Goal: Task Accomplishment & Management: Manage account settings

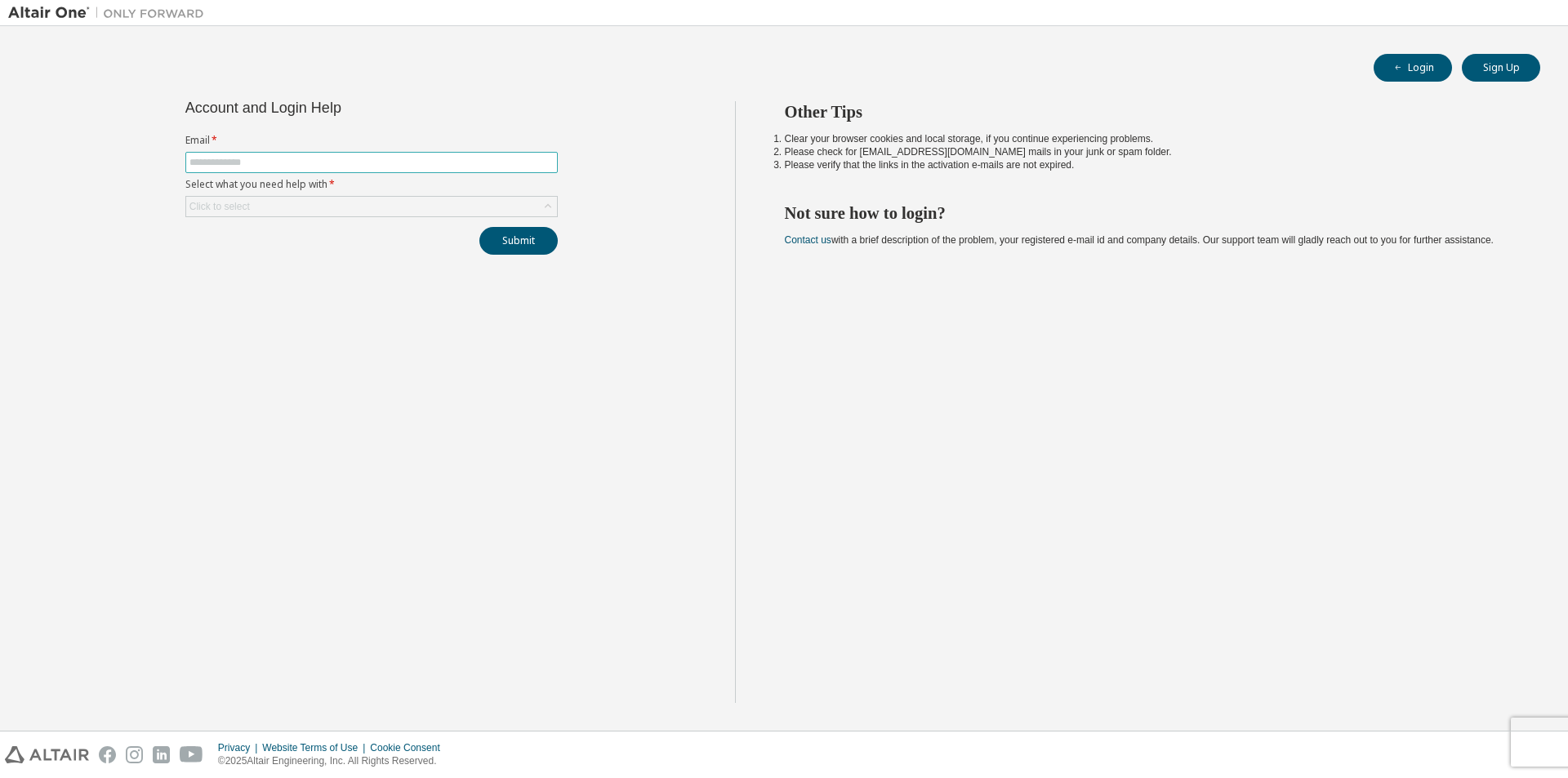
click at [284, 164] on input "text" at bounding box center [372, 162] width 364 height 13
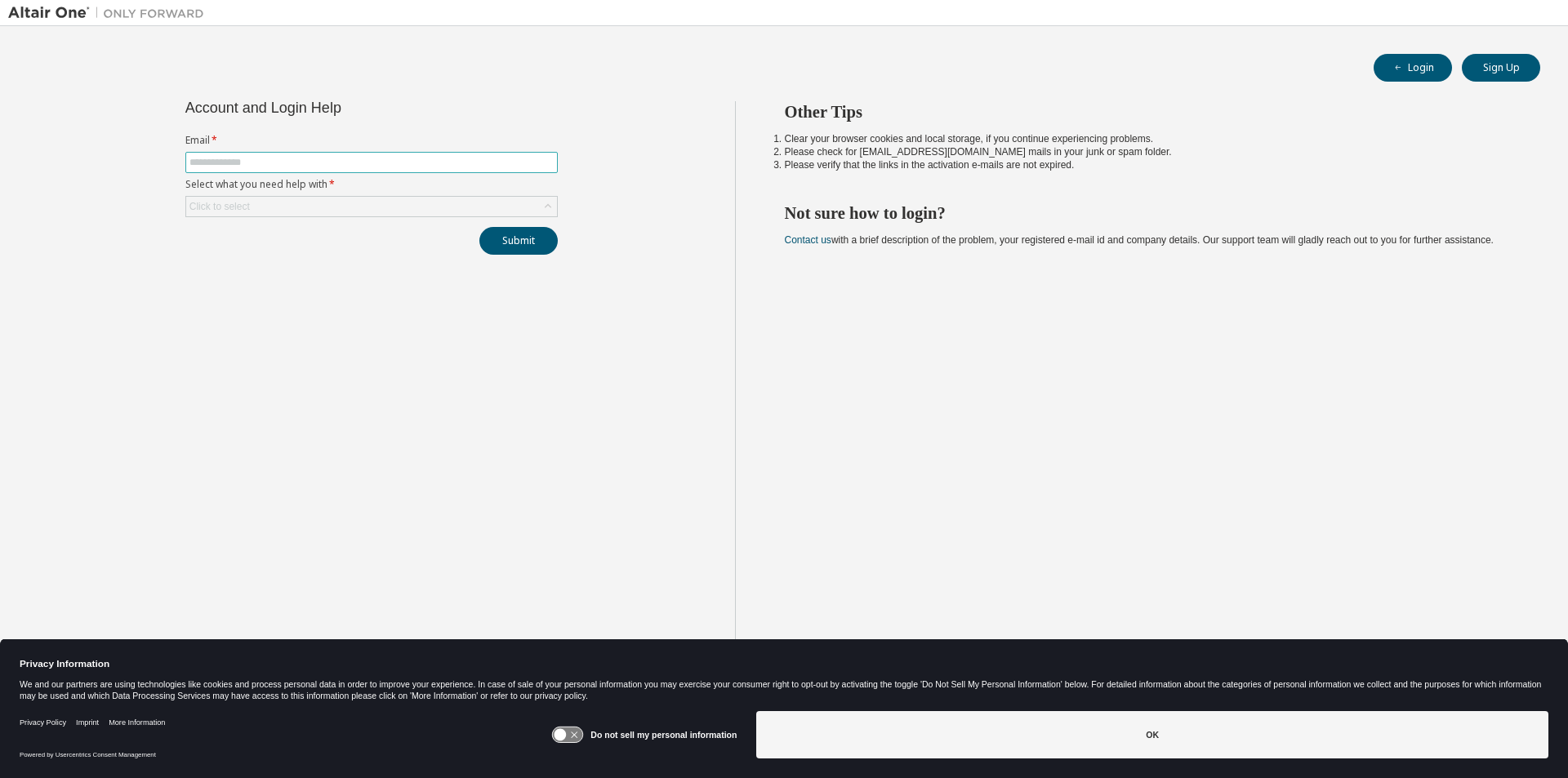
click at [273, 164] on input "text" at bounding box center [372, 162] width 364 height 13
click at [228, 155] on span at bounding box center [371, 162] width 373 height 21
click at [240, 157] on input "text" at bounding box center [372, 162] width 364 height 13
type input "**********"
click at [433, 201] on div "Click to select" at bounding box center [371, 207] width 371 height 20
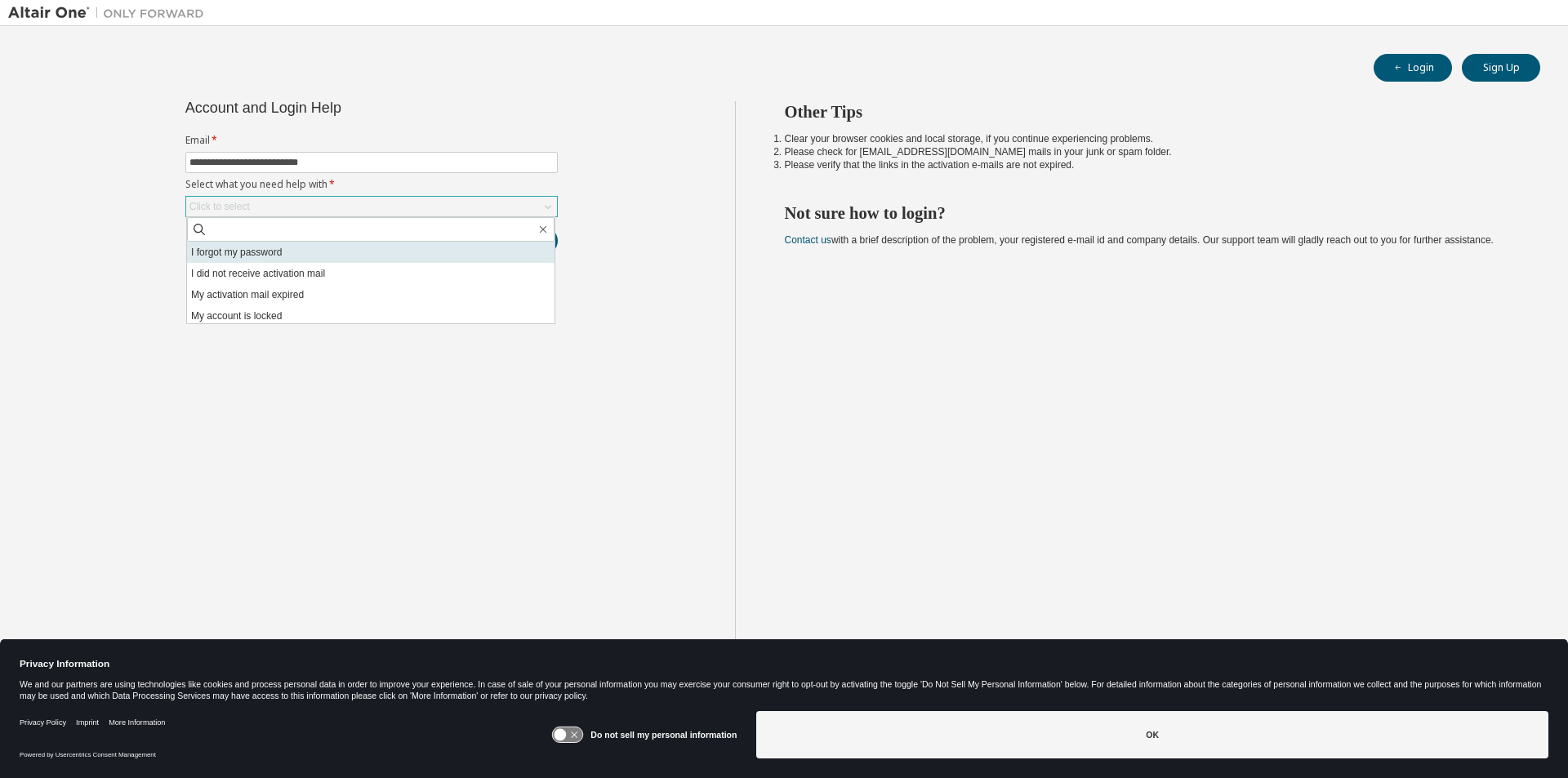
click at [275, 249] on li "I forgot my password" at bounding box center [370, 251] width 367 height 21
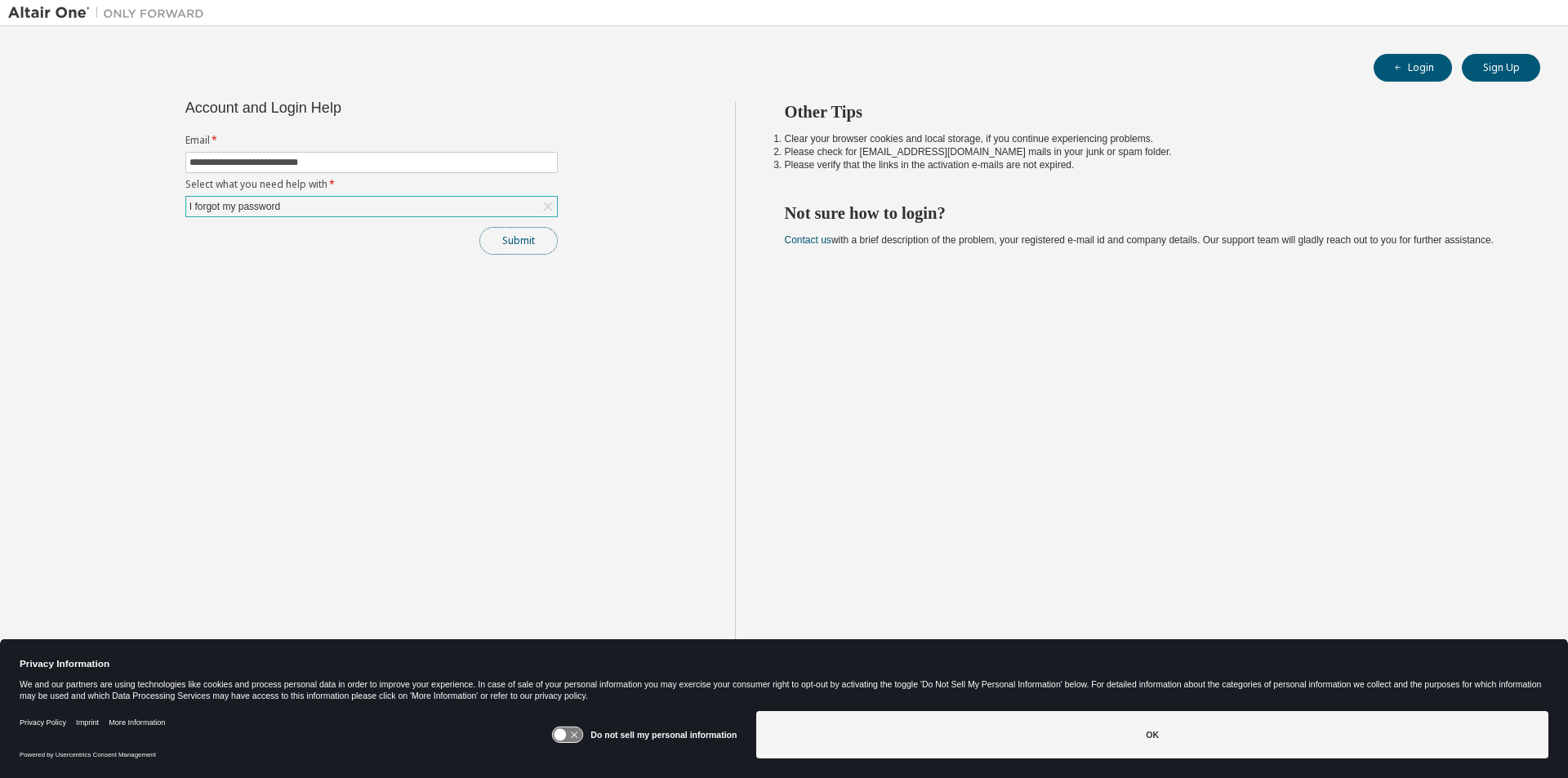
click at [527, 242] on button "Submit" at bounding box center [518, 241] width 78 height 27
click at [524, 236] on button "Submit" at bounding box center [518, 241] width 78 height 27
